Goal: Navigation & Orientation: Go to known website

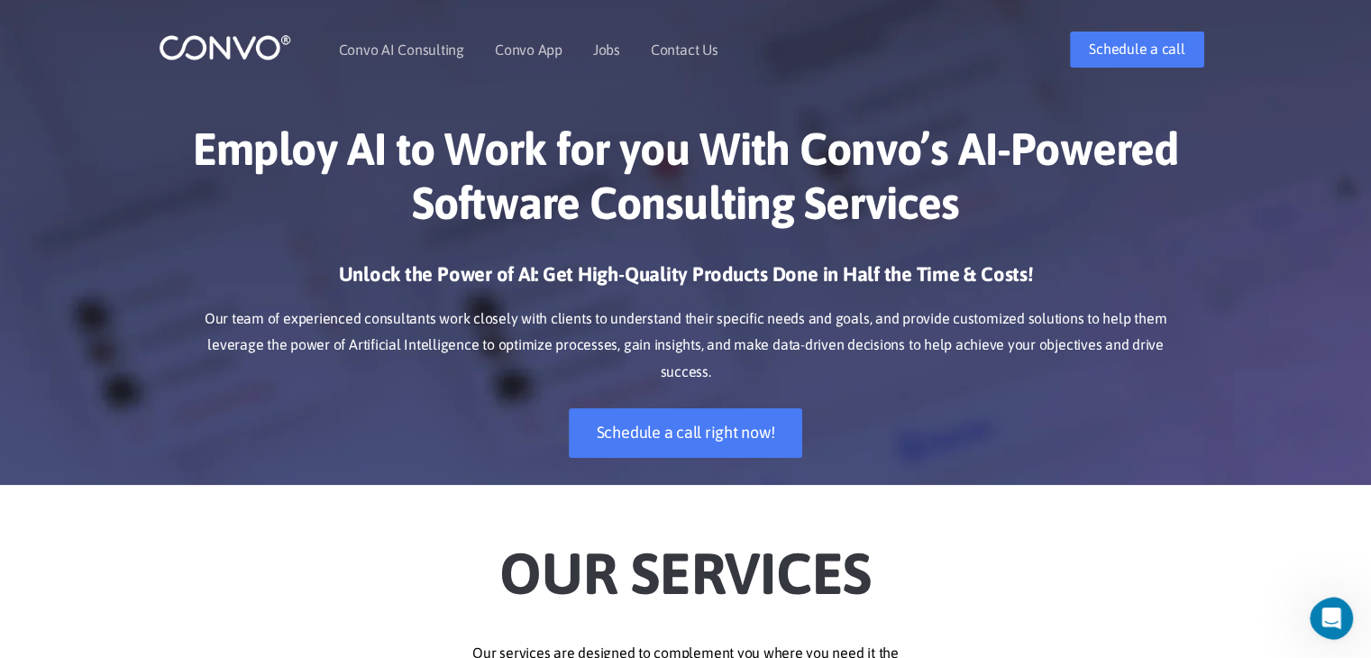
click at [248, 43] on img at bounding box center [225, 47] width 133 height 28
click at [241, 44] on img at bounding box center [225, 47] width 133 height 28
click at [223, 48] on img at bounding box center [225, 47] width 133 height 28
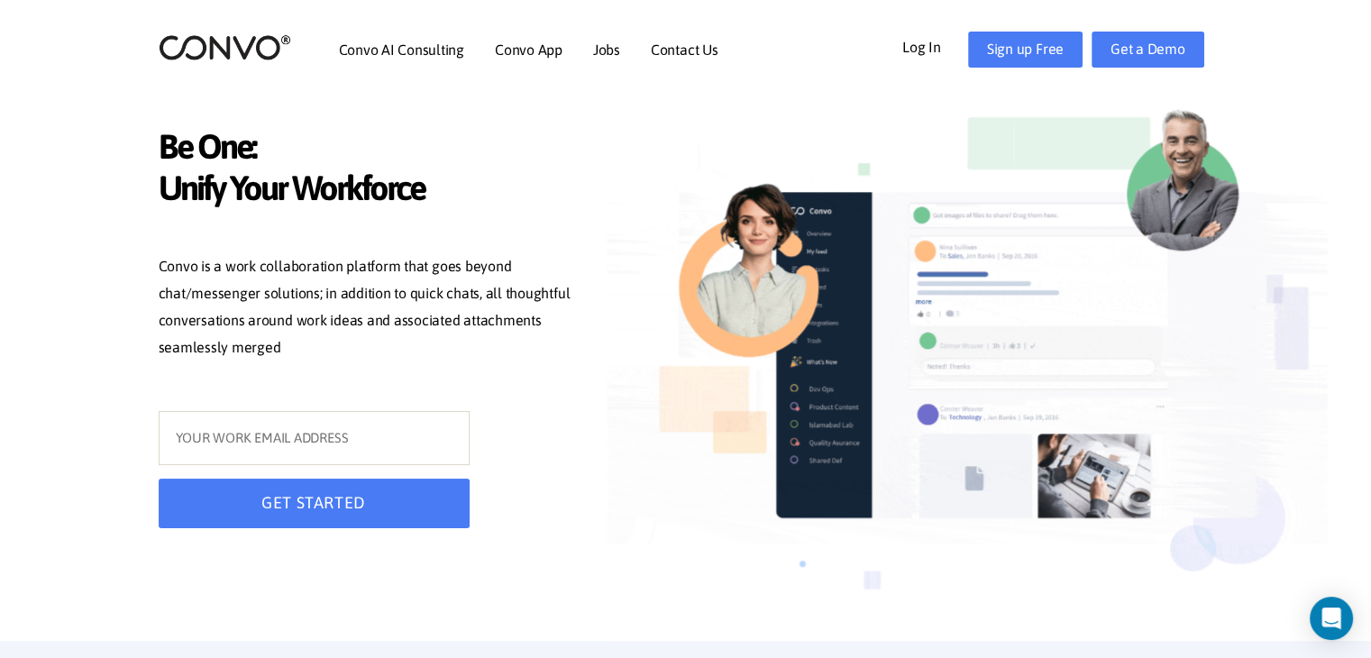
click at [930, 50] on link "Log In" at bounding box center [936, 46] width 66 height 29
